Goal: Transaction & Acquisition: Purchase product/service

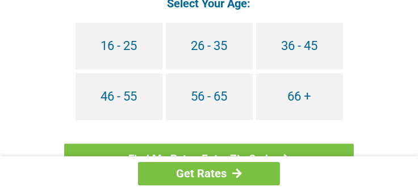
scroll to position [1079, 0]
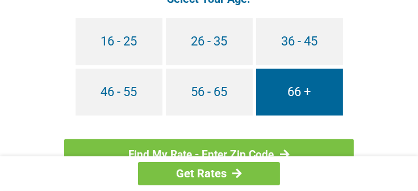
click at [289, 102] on link "66 +" at bounding box center [299, 92] width 87 height 47
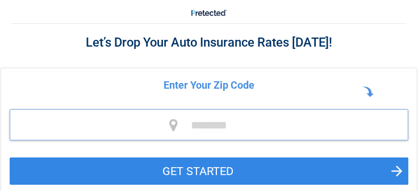
click at [208, 122] on input "tel" at bounding box center [209, 124] width 399 height 31
type input "*****"
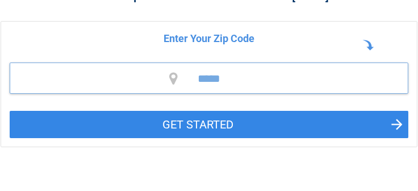
scroll to position [56, 0]
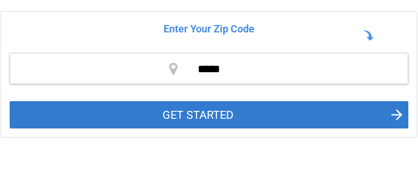
click at [214, 109] on button "GET STARTED" at bounding box center [209, 114] width 399 height 27
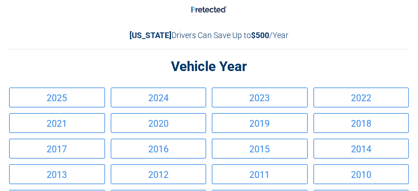
scroll to position [0, 0]
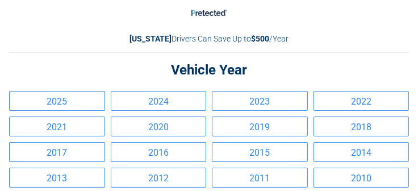
click at [186, 104] on link "2024" at bounding box center [159, 101] width 96 height 20
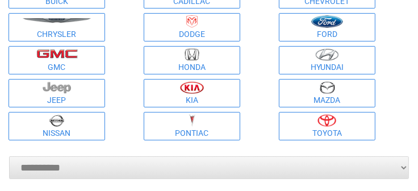
scroll to position [113, 0]
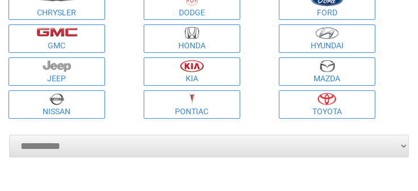
click at [312, 106] on link "Toyota" at bounding box center [327, 104] width 97 height 28
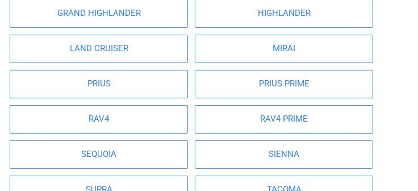
scroll to position [227, 0]
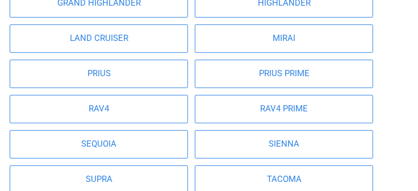
click at [292, 80] on link "PRIUS PRIME" at bounding box center [284, 74] width 178 height 28
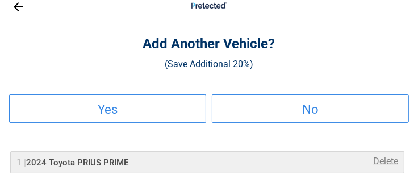
scroll to position [0, 0]
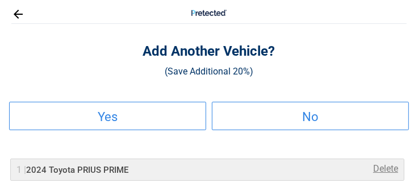
click at [185, 111] on link "Yes" at bounding box center [107, 116] width 197 height 28
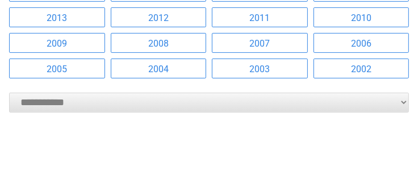
scroll to position [170, 0]
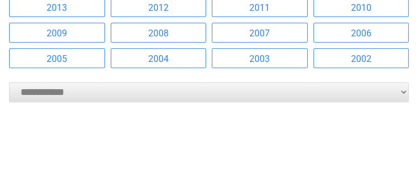
click at [177, 61] on link "2004" at bounding box center [159, 58] width 96 height 20
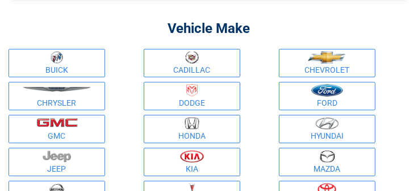
scroll to position [0, 0]
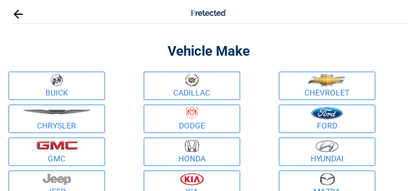
click at [96, 149] on figure at bounding box center [57, 146] width 92 height 12
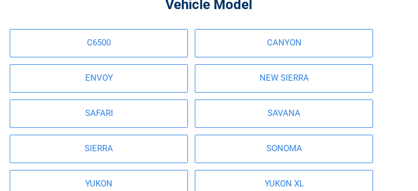
scroll to position [56, 0]
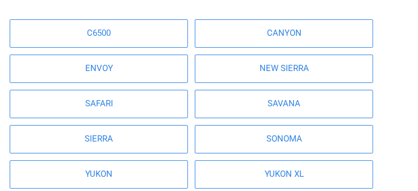
click at [168, 134] on link "SIERRA" at bounding box center [99, 139] width 178 height 28
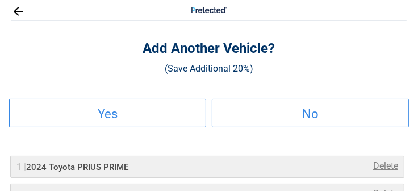
scroll to position [0, 0]
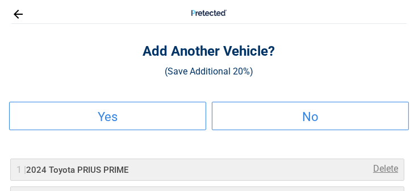
click at [244, 114] on h2 "No" at bounding box center [310, 117] width 195 height 7
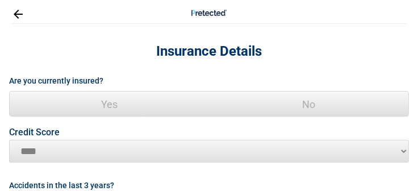
click at [121, 100] on span "Yes" at bounding box center [109, 104] width 199 height 26
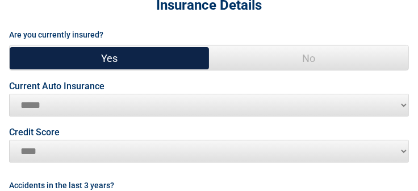
scroll to position [56, 0]
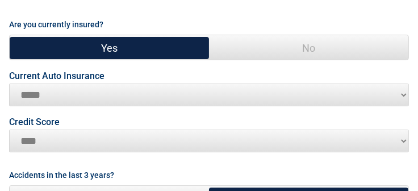
click at [95, 85] on select "**********" at bounding box center [209, 94] width 400 height 23
select select "**********"
click at [9, 83] on select "**********" at bounding box center [209, 94] width 400 height 23
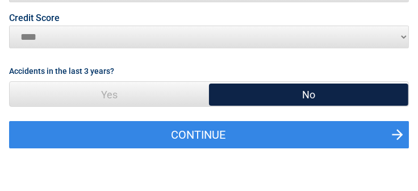
scroll to position [170, 0]
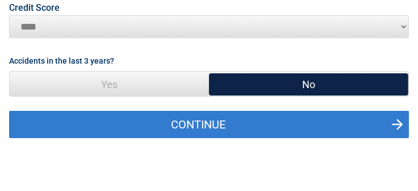
click at [237, 122] on button "Continue" at bounding box center [209, 124] width 400 height 27
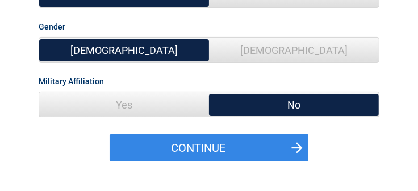
click at [179, 100] on span "Yes" at bounding box center [124, 105] width 170 height 26
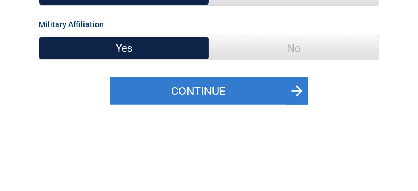
click at [182, 91] on button "Continue" at bounding box center [209, 90] width 199 height 27
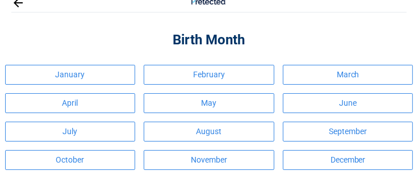
scroll to position [0, 0]
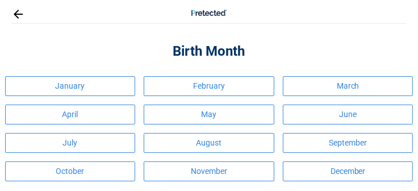
click at [208, 143] on link "August" at bounding box center [209, 143] width 131 height 20
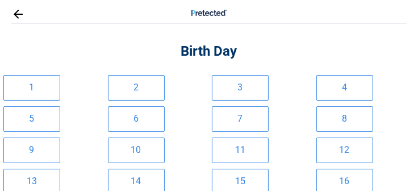
click at [329, 153] on link "12" at bounding box center [344, 150] width 57 height 26
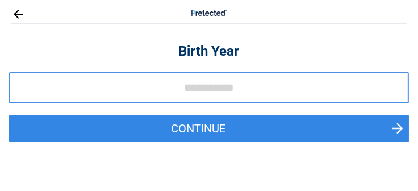
click at [209, 94] on input "tel" at bounding box center [209, 87] width 400 height 31
click at [187, 88] on input "tel" at bounding box center [209, 87] width 400 height 31
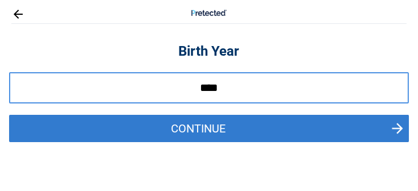
type input "****"
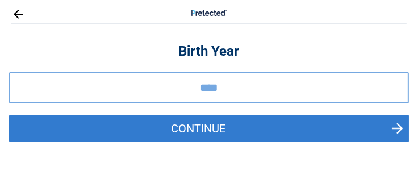
click at [176, 127] on button "Continue" at bounding box center [209, 128] width 400 height 27
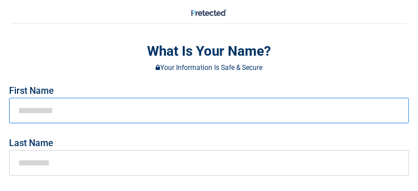
click at [97, 104] on input "text" at bounding box center [209, 111] width 400 height 26
type input "*******"
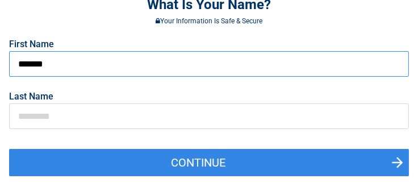
scroll to position [56, 0]
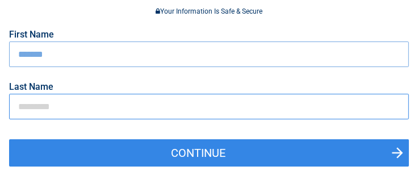
click at [93, 110] on input "text" at bounding box center [209, 107] width 400 height 26
type input "******"
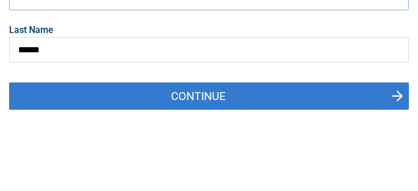
click at [168, 96] on button "Continue" at bounding box center [209, 95] width 400 height 27
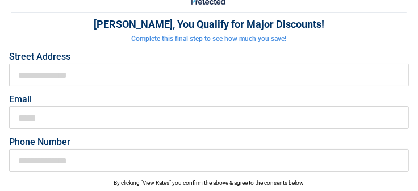
scroll to position [0, 0]
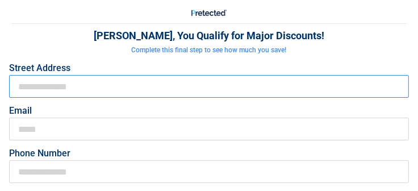
click at [88, 87] on input "First Name" at bounding box center [209, 86] width 400 height 23
type input "**********"
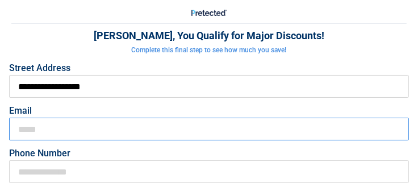
type input "**********"
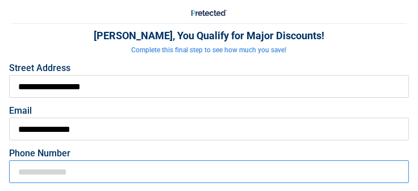
type input "**********"
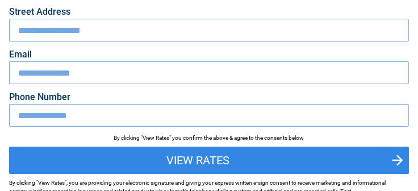
scroll to position [113, 0]
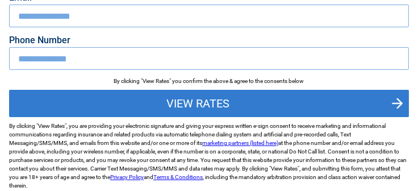
click at [177, 110] on button "View Rates" at bounding box center [209, 103] width 400 height 27
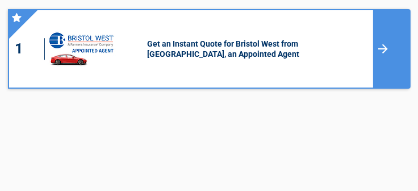
scroll to position [56, 0]
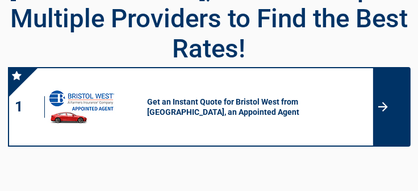
click at [372, 97] on h3 "Get an Instant Quote for Bristol West from [GEOGRAPHIC_DATA], an Appointed Agent" at bounding box center [258, 107] width 230 height 20
